Goal: Task Accomplishment & Management: Manage account settings

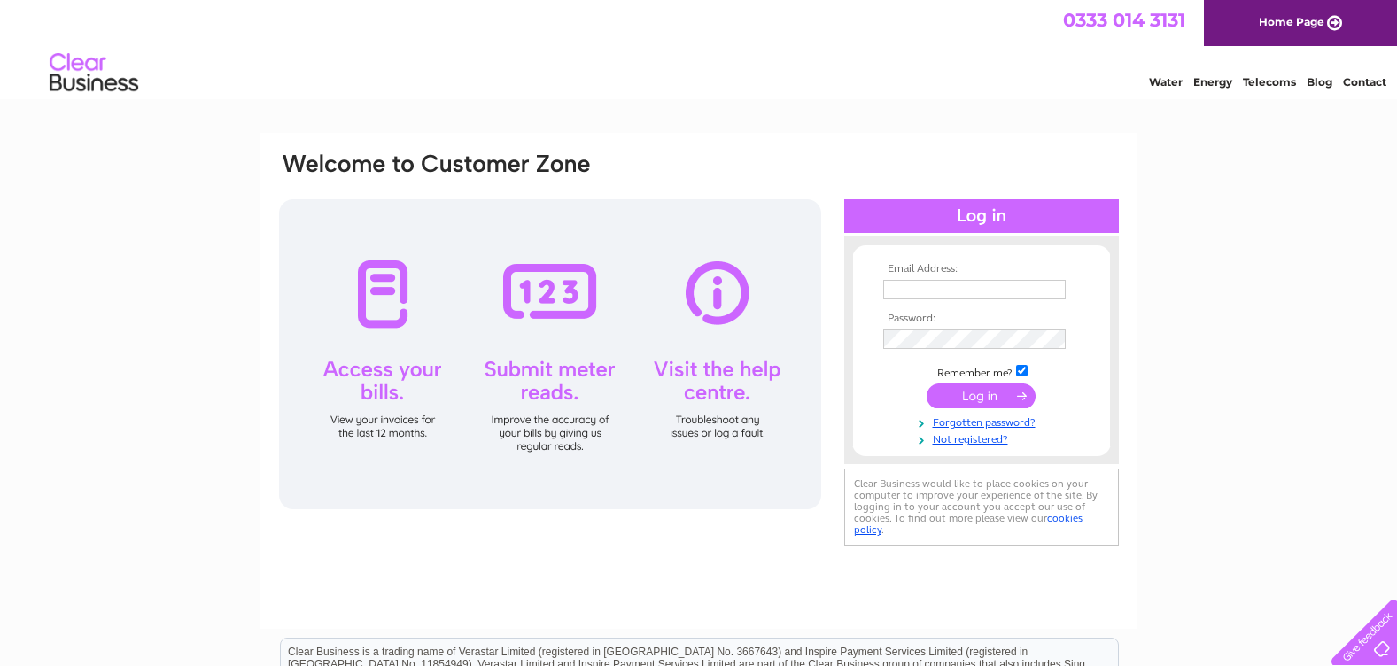
click at [950, 291] on input "text" at bounding box center [974, 289] width 183 height 19
type input "[EMAIL_ADDRESS][PERSON_NAME][DOMAIN_NAME][PERSON_NAME]"
click at [927, 385] on input "submit" at bounding box center [981, 397] width 109 height 25
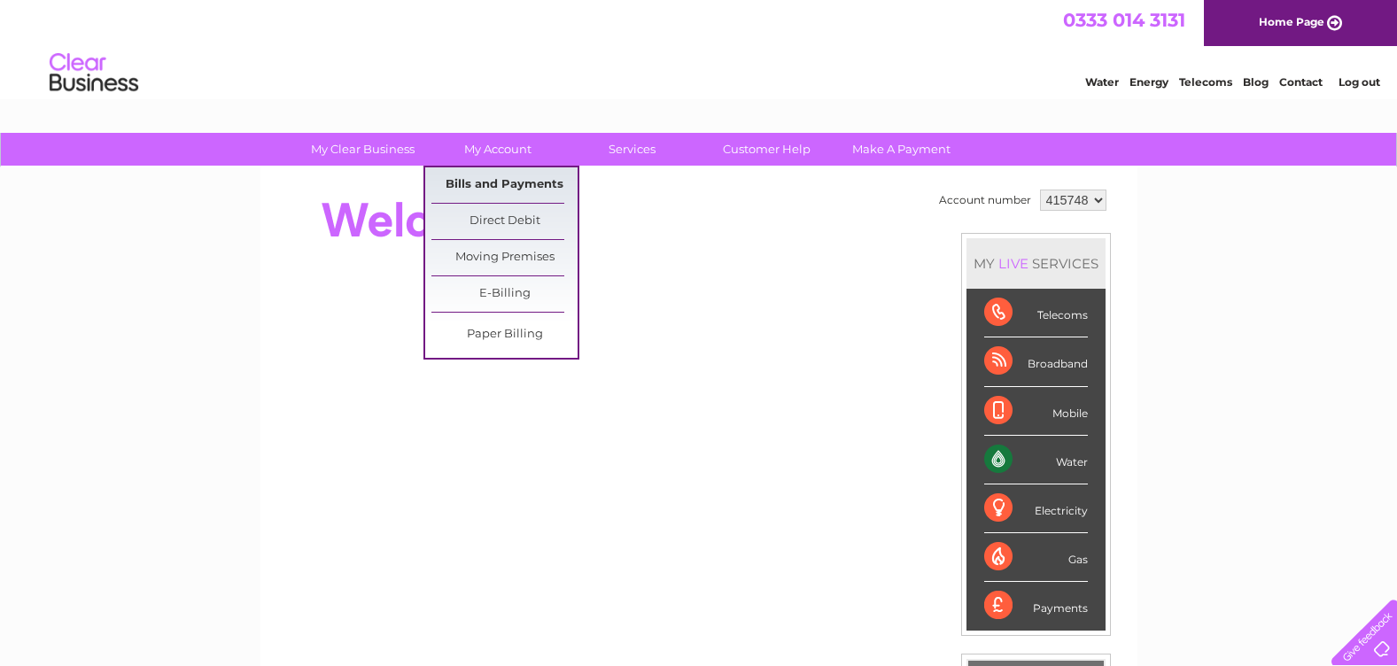
click at [502, 178] on link "Bills and Payments" at bounding box center [505, 184] width 146 height 35
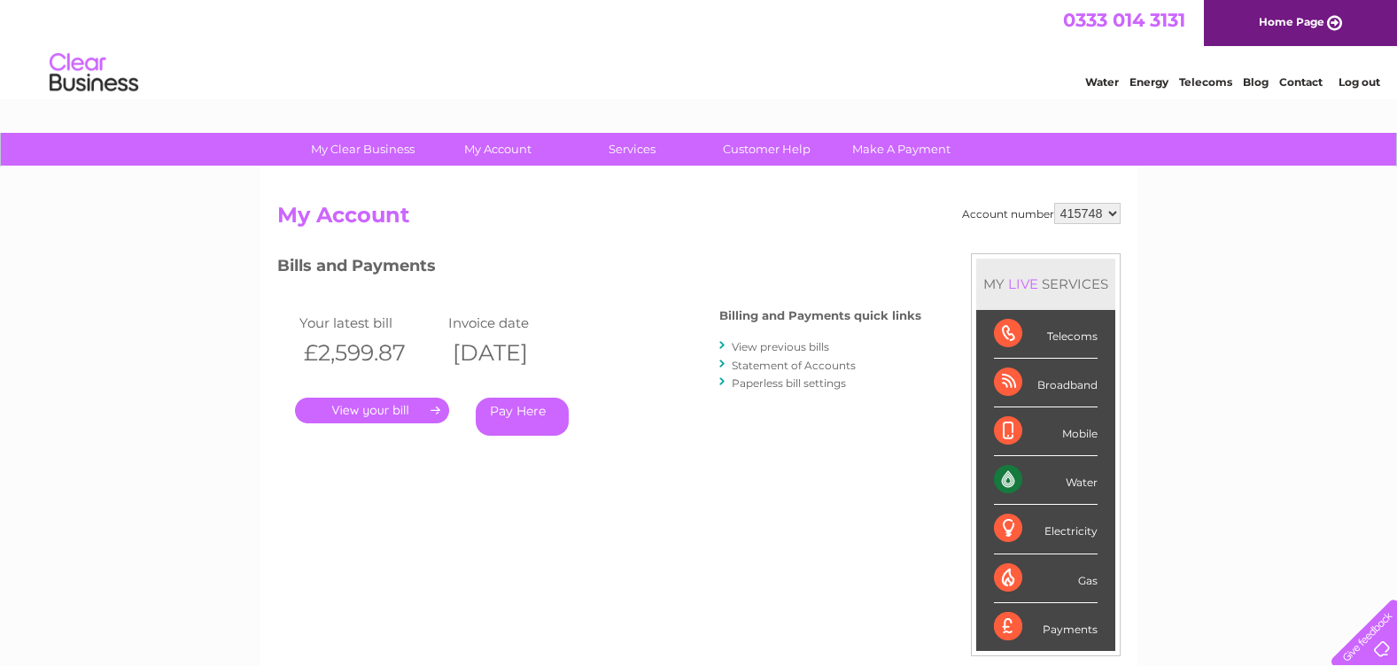
click at [393, 403] on link "." at bounding box center [372, 411] width 154 height 26
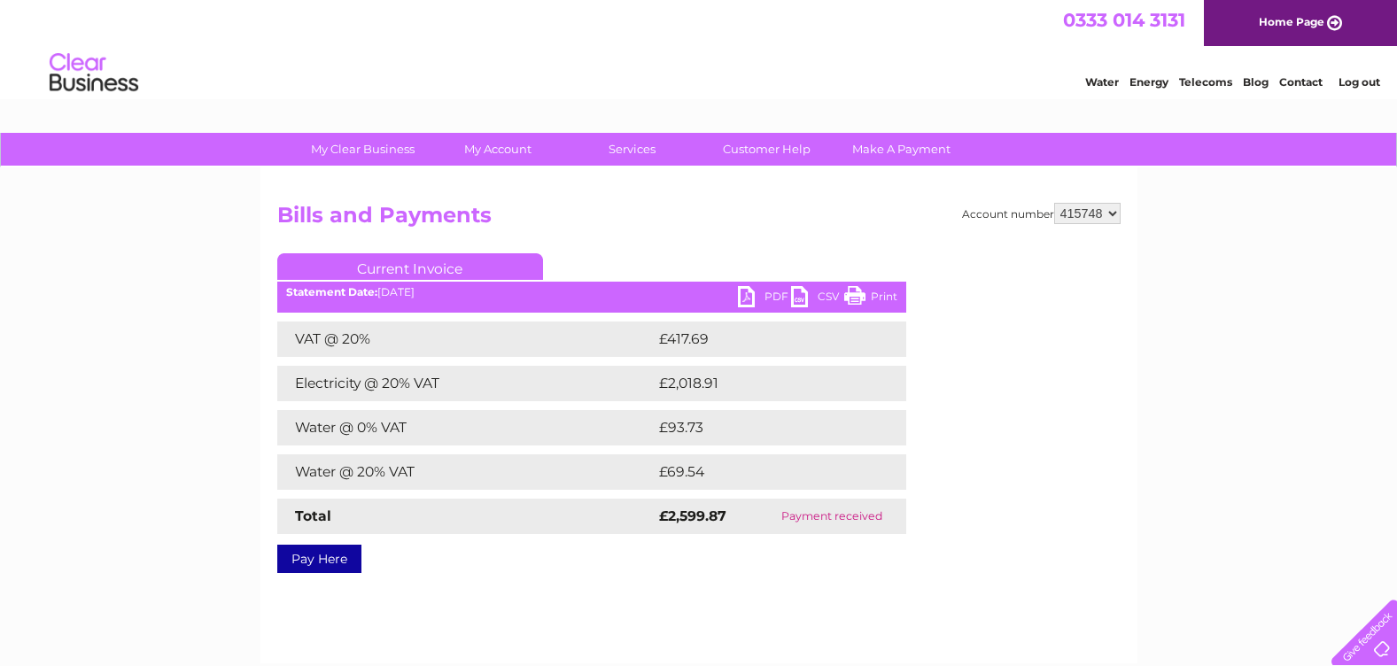
click at [771, 296] on link "PDF" at bounding box center [764, 299] width 53 height 26
